Goal: Transaction & Acquisition: Purchase product/service

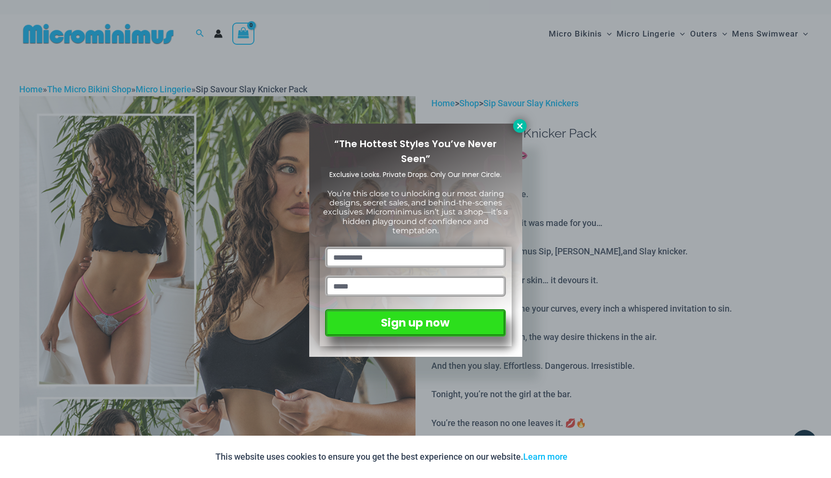
click at [520, 130] on button at bounding box center [519, 125] width 13 height 13
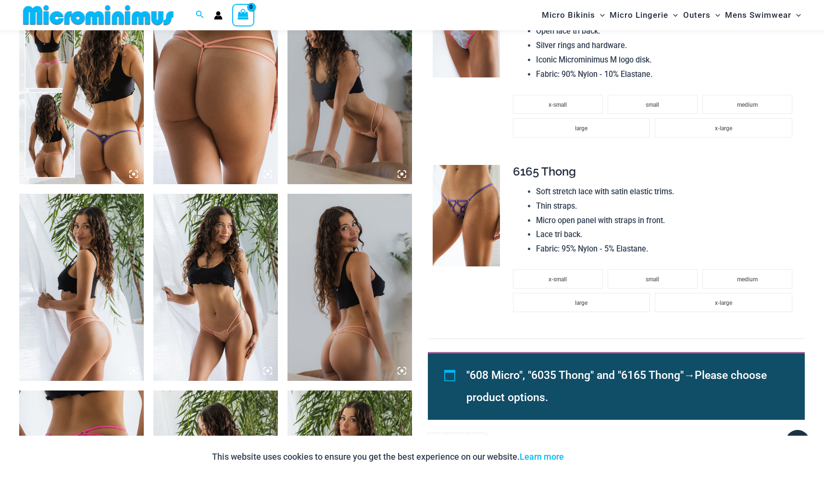
scroll to position [690, 0]
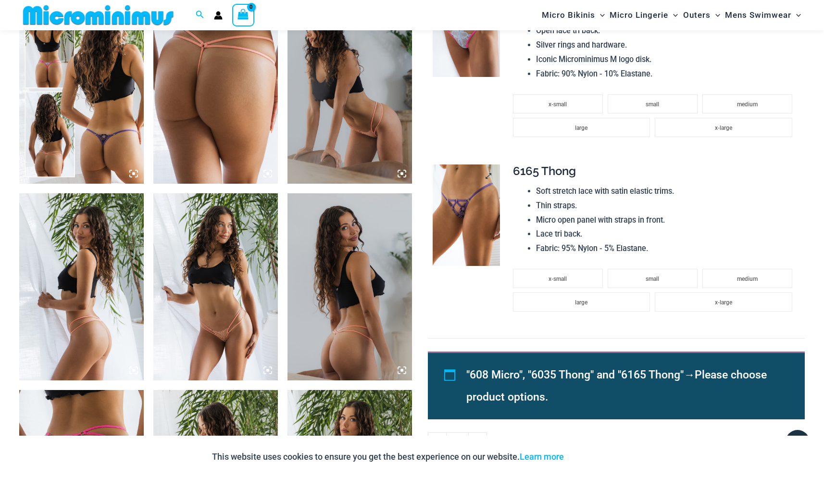
click at [457, 234] on img at bounding box center [467, 214] width 68 height 101
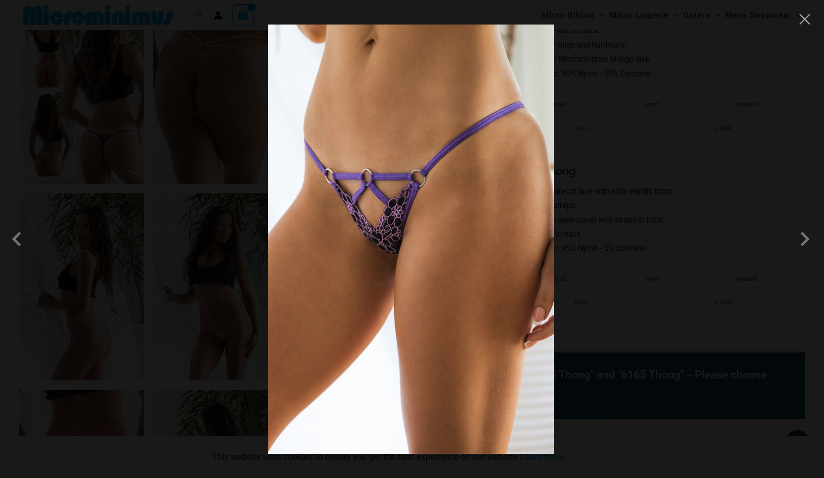
click at [603, 189] on div at bounding box center [412, 239] width 824 height 478
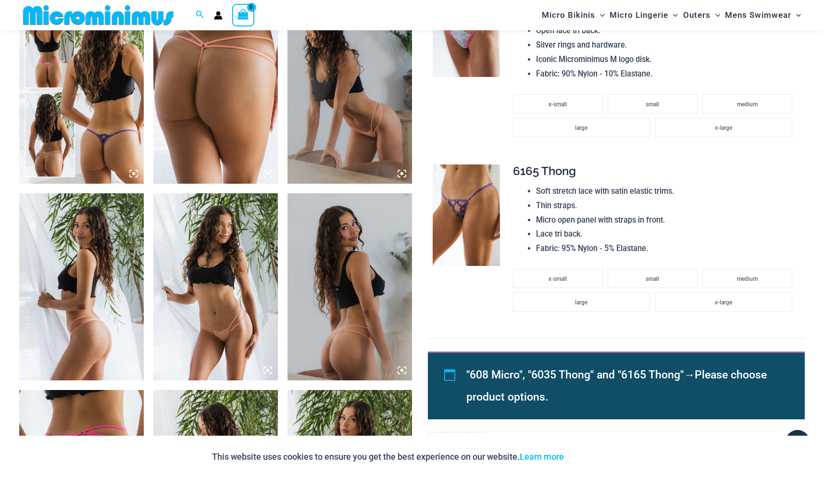
click at [483, 63] on img at bounding box center [467, 25] width 68 height 101
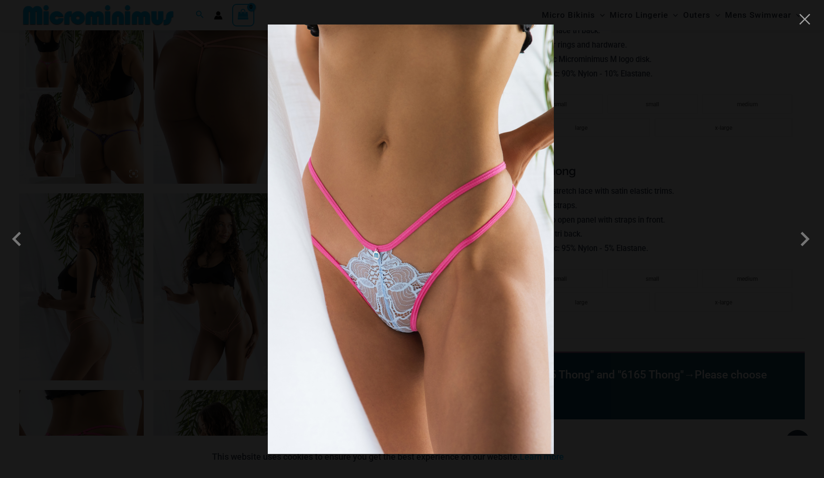
click at [615, 122] on div at bounding box center [412, 239] width 824 height 478
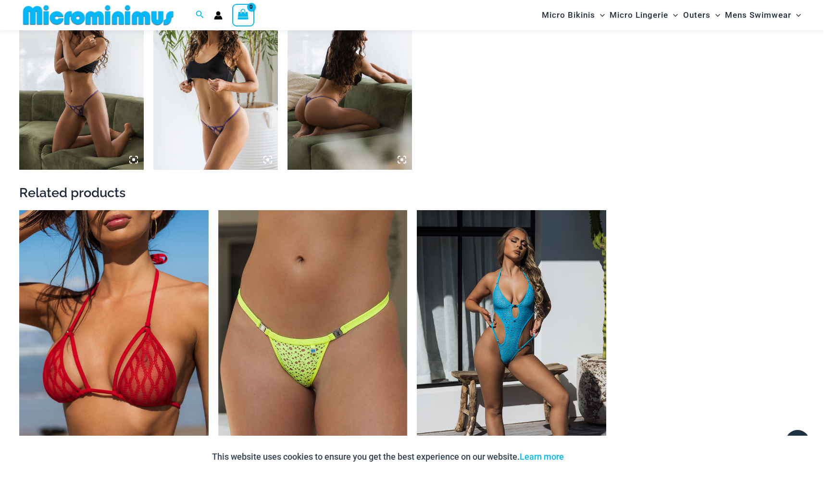
scroll to position [1507, 0]
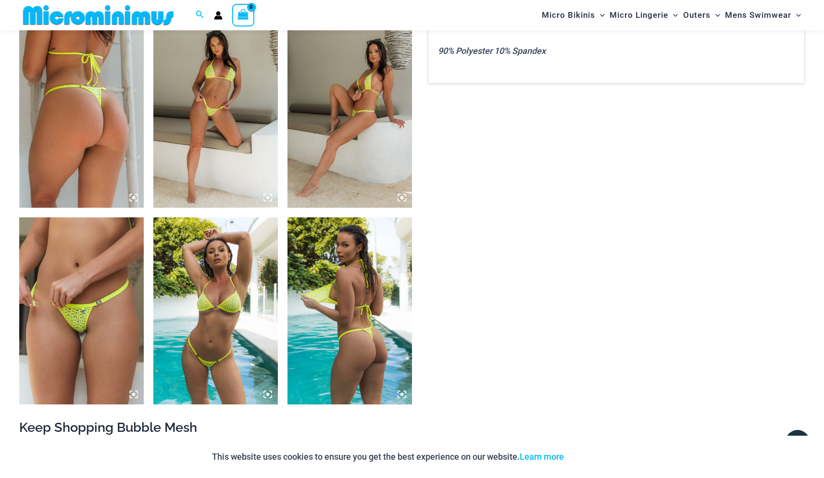
scroll to position [679, 0]
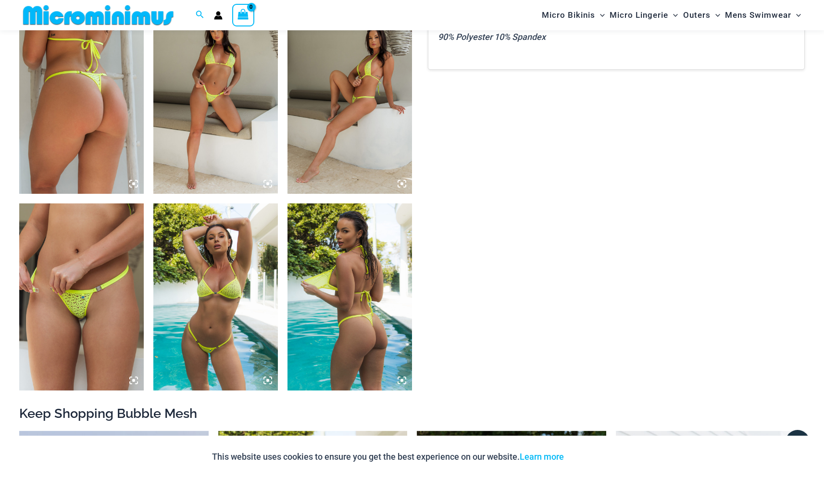
click at [70, 309] on img at bounding box center [81, 296] width 125 height 187
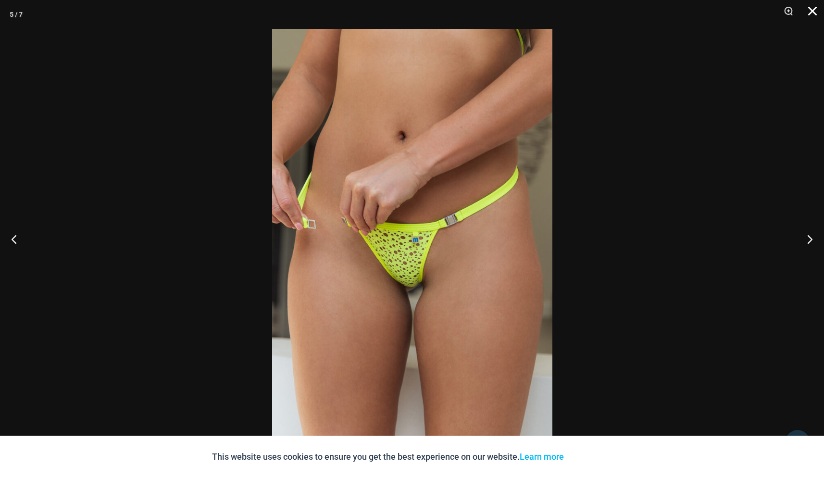
click at [817, 9] on button "Close" at bounding box center [809, 14] width 24 height 29
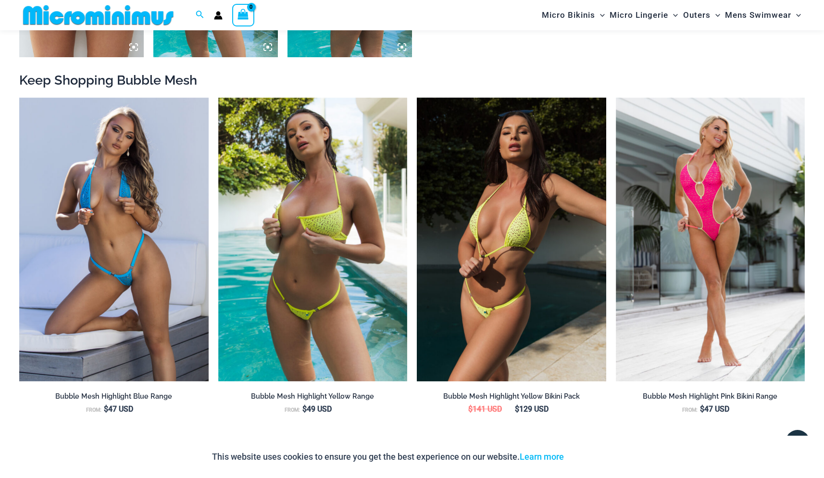
scroll to position [1015, 0]
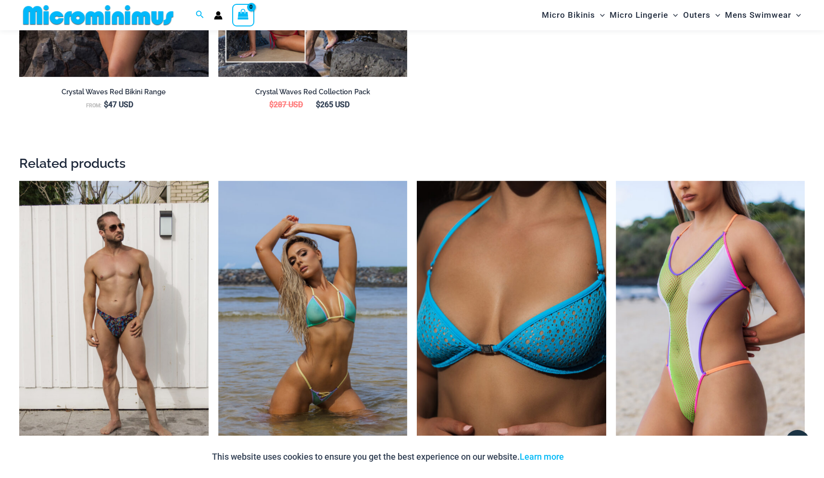
scroll to position [1734, 0]
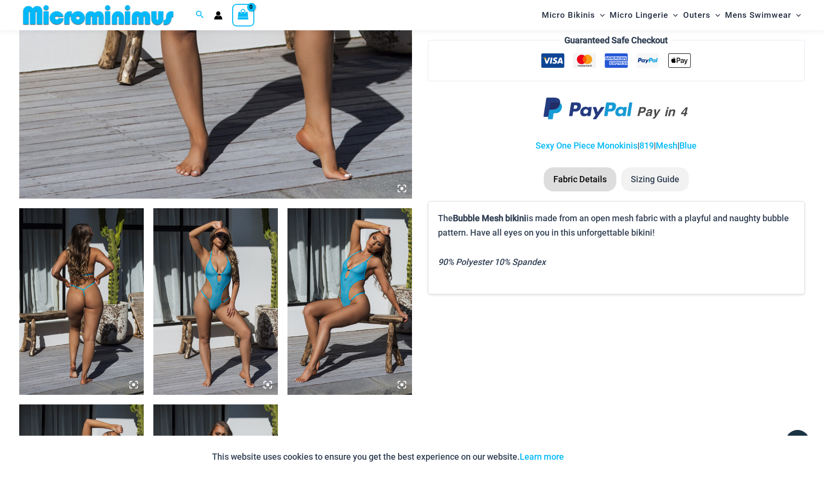
scroll to position [479, 0]
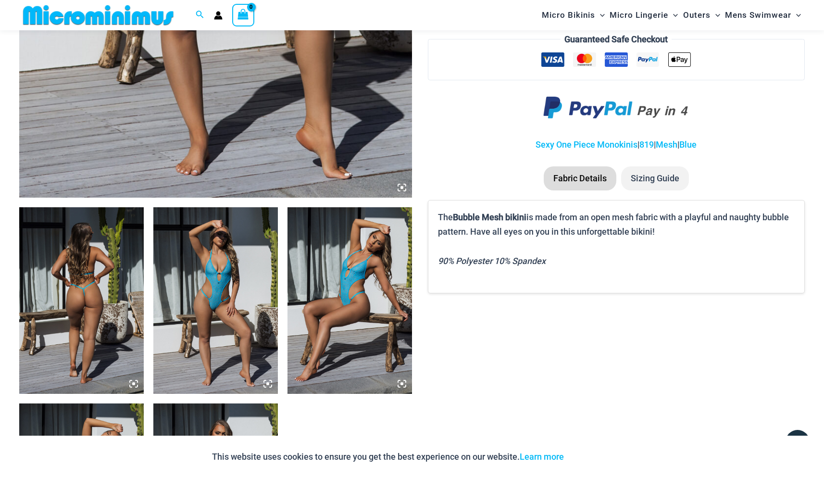
click at [88, 267] on img at bounding box center [81, 300] width 125 height 187
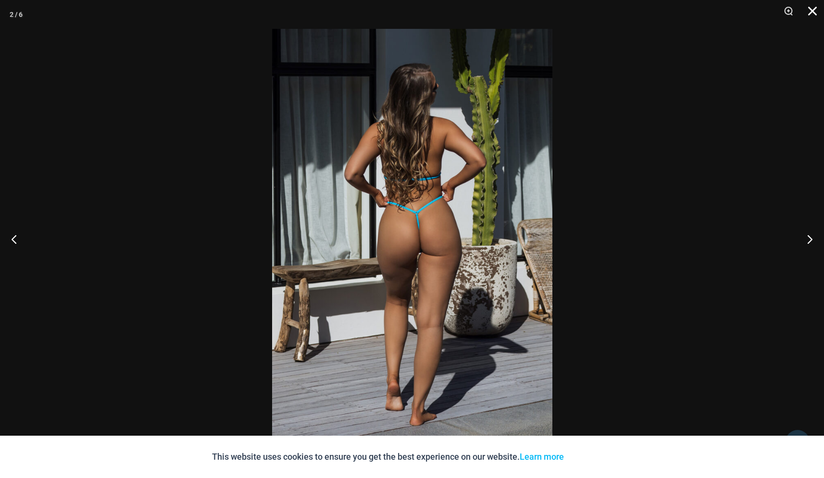
click at [813, 16] on button "Close" at bounding box center [809, 14] width 24 height 29
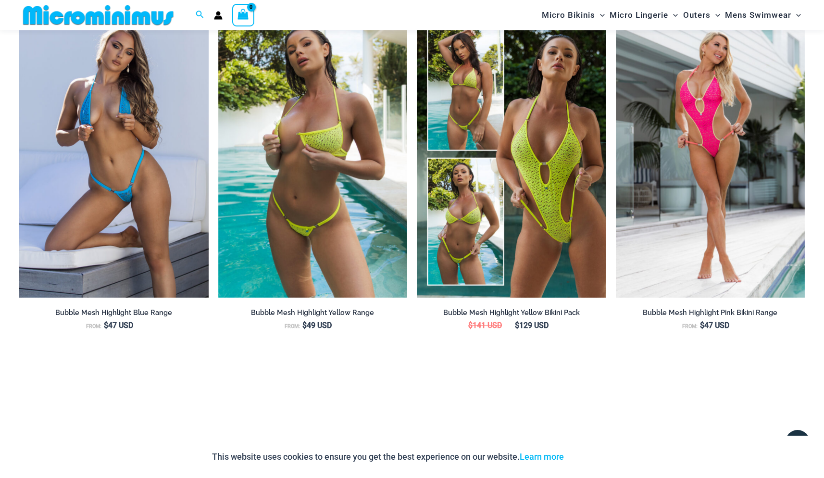
scroll to position [1097, 0]
